Goal: Information Seeking & Learning: Check status

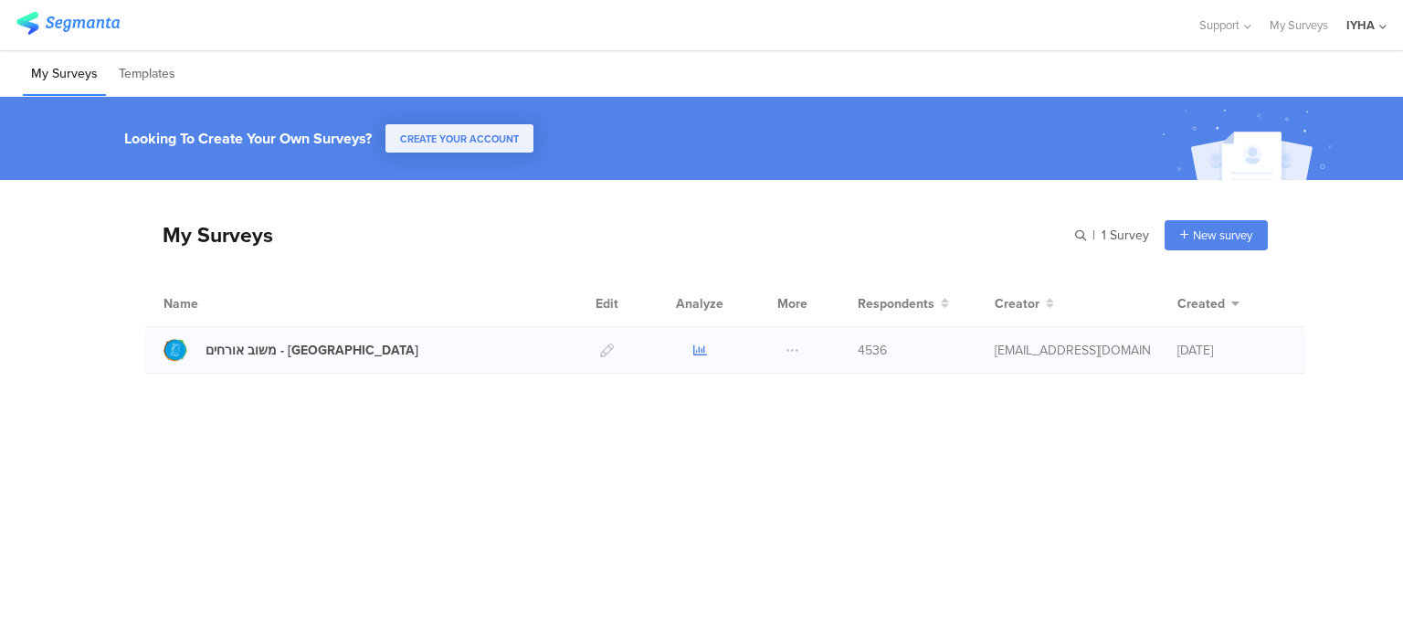
click at [704, 347] on icon at bounding box center [700, 350] width 14 height 14
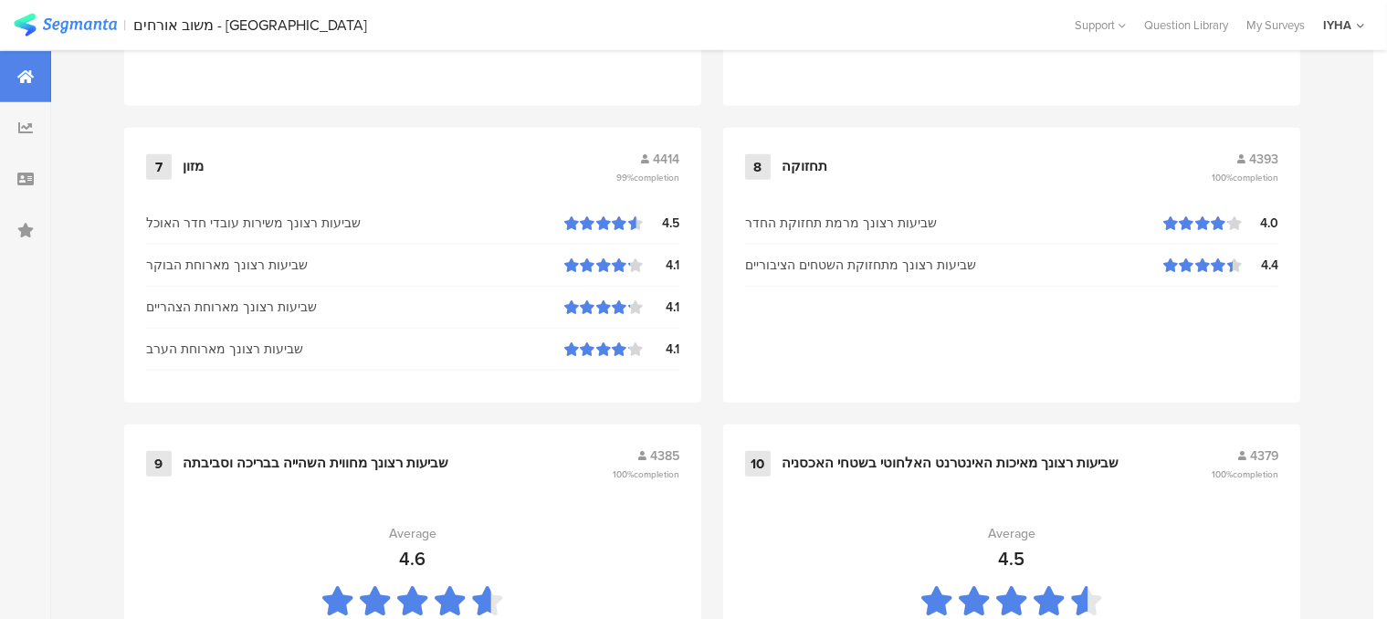
scroll to position [2053, 0]
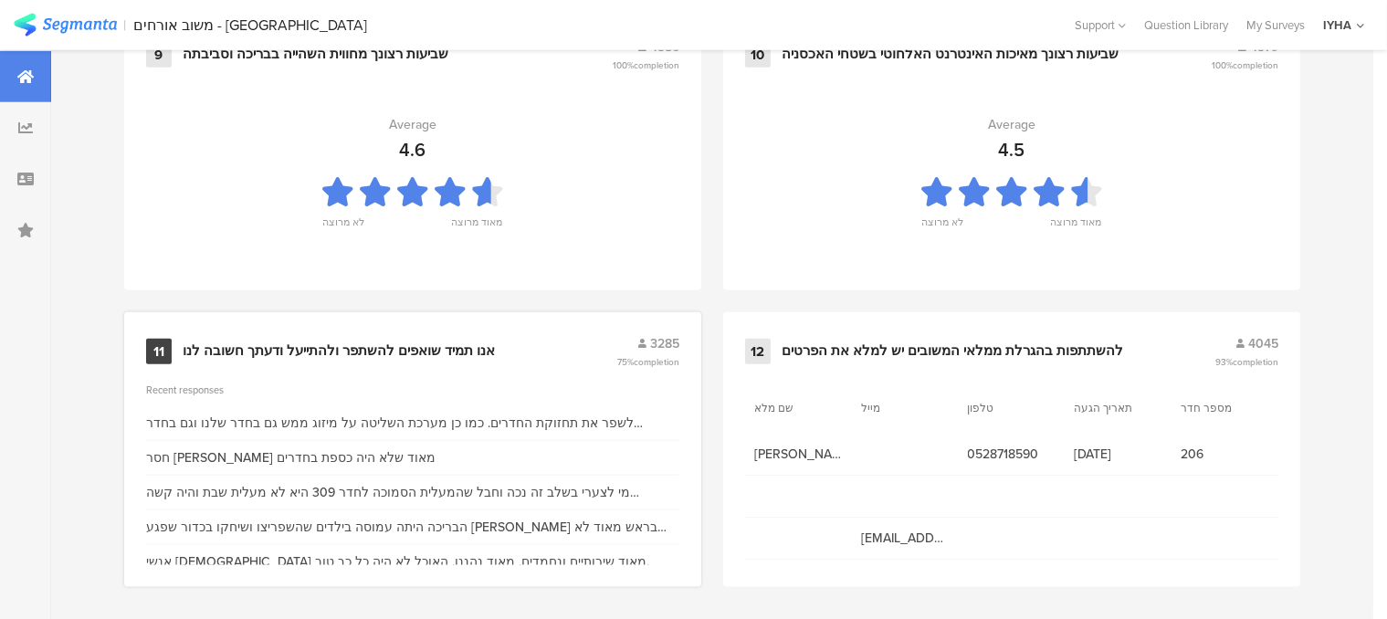
click at [432, 342] on div "אנו תמיד שואפים להשתפר ולהתייעל ודעתך חשובה לנו" at bounding box center [339, 351] width 312 height 18
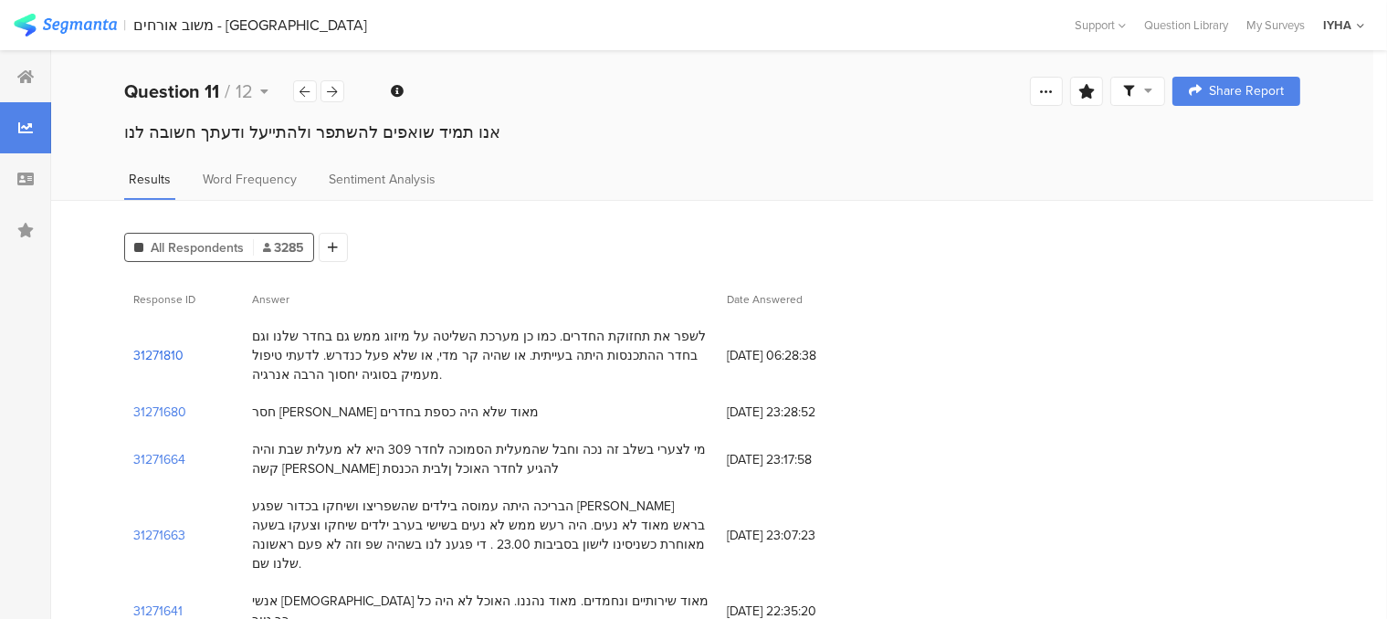
click at [175, 353] on section "31271810" at bounding box center [158, 355] width 50 height 19
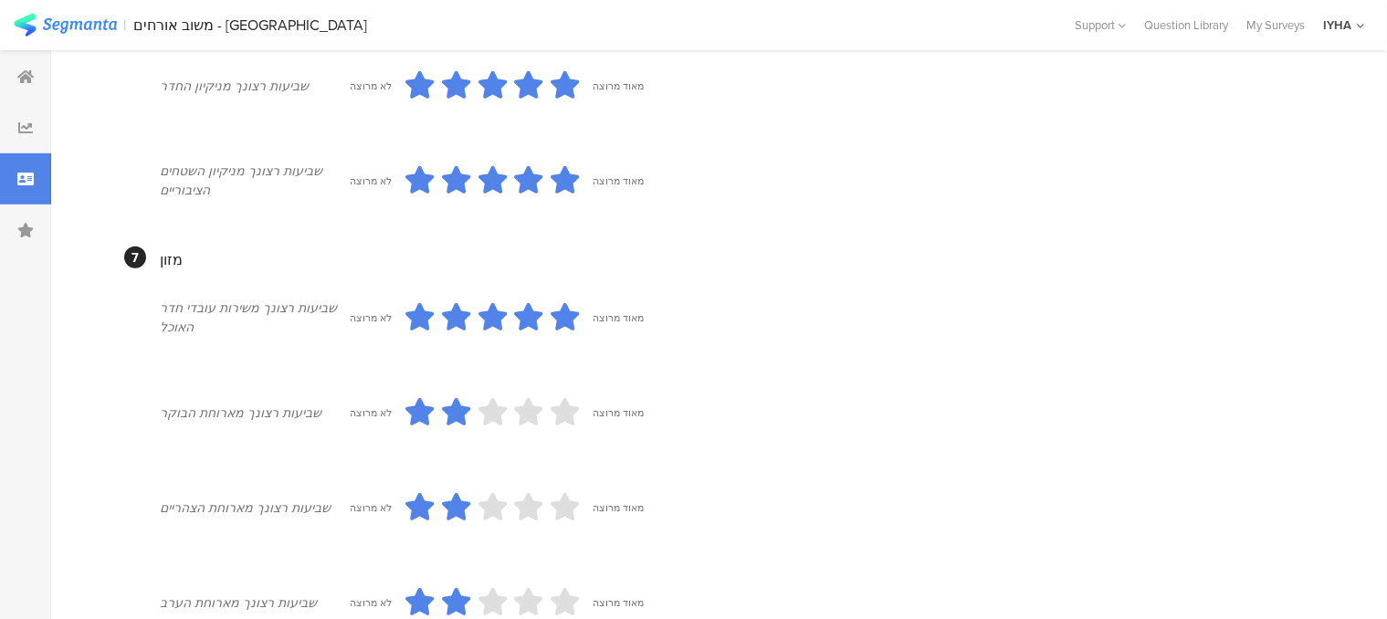
scroll to position [639, 0]
